Goal: Transaction & Acquisition: Purchase product/service

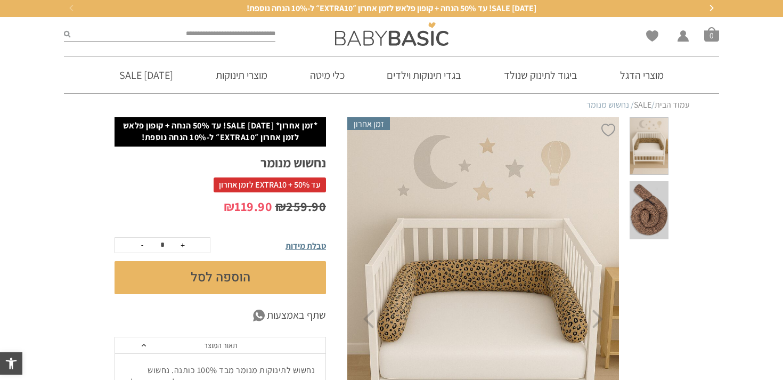
click at [723, 335] on section "הוספה ל-Wishlist זמן אחרון *זמן אחרון* [DATE] SALE! עד 50% הנחה + קופון פלאש לז…" at bounding box center [391, 341] width 783 height 448
click at [652, 223] on span at bounding box center [648, 210] width 39 height 58
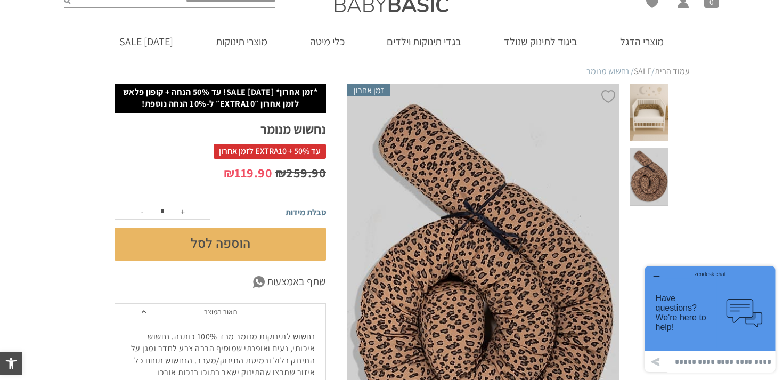
click at [652, 193] on span at bounding box center [648, 176] width 39 height 58
click at [653, 121] on span at bounding box center [648, 113] width 39 height 58
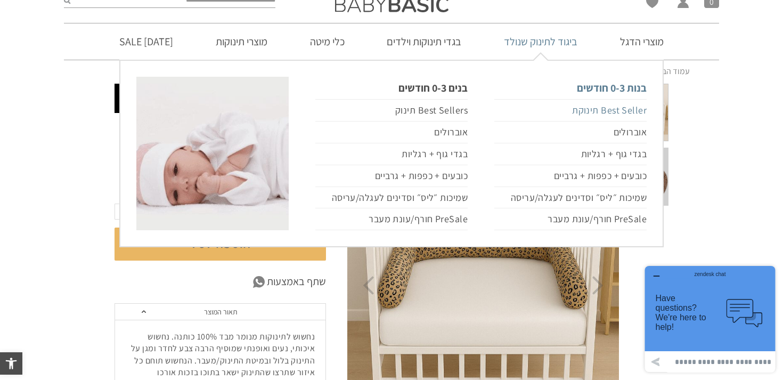
click at [607, 112] on link "Best Seller תינוקת" at bounding box center [570, 110] width 152 height 22
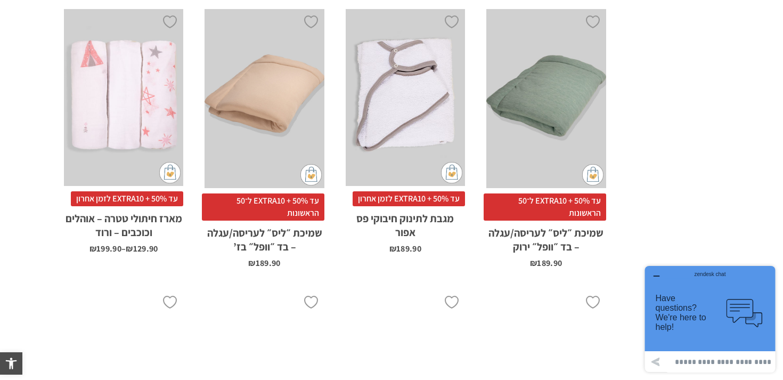
scroll to position [3146, 0]
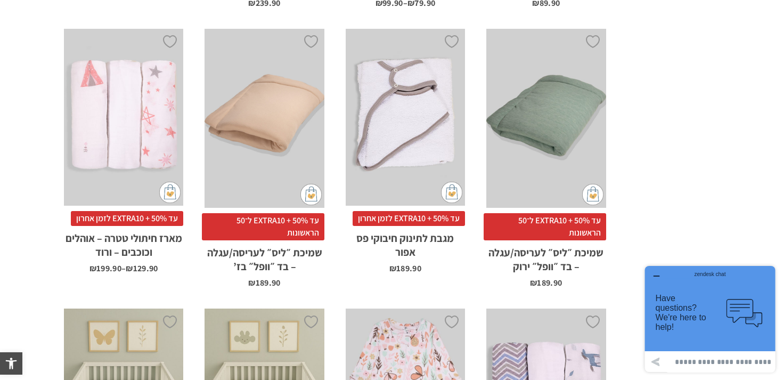
click at [250, 115] on div "x הוספה לסל" at bounding box center [263, 118] width 119 height 179
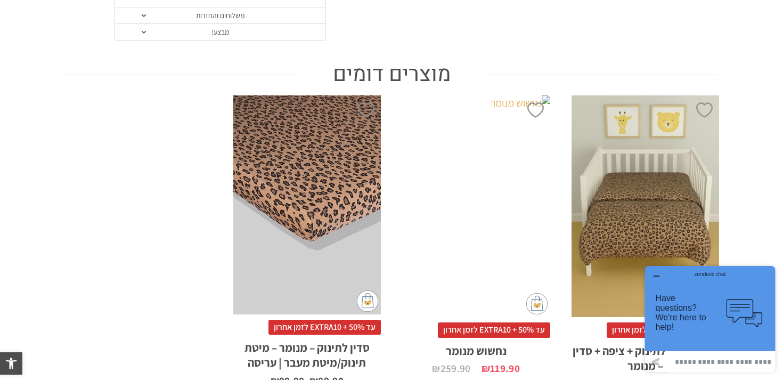
scroll to position [711, 0]
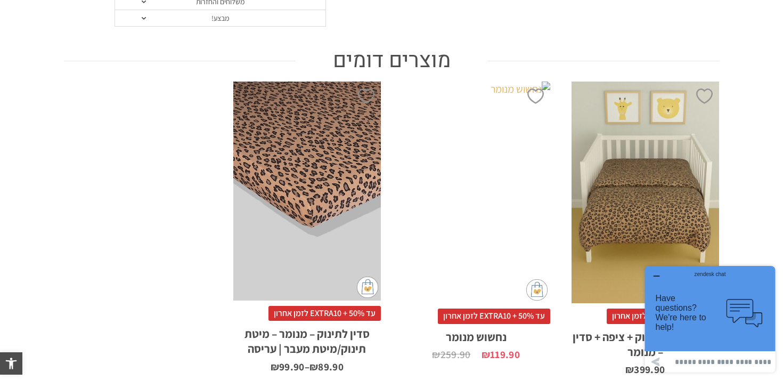
click at [462, 214] on div "x הוספה לסל" at bounding box center [476, 191] width 148 height 221
